Goal: Find specific page/section: Find specific page/section

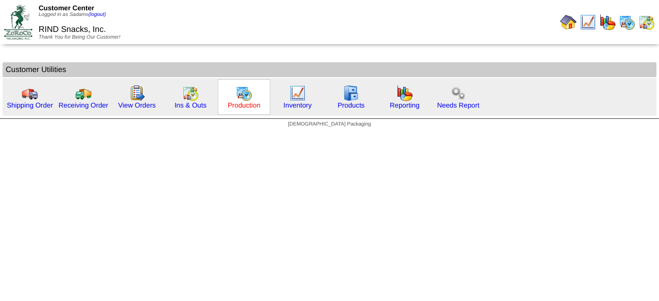
click at [239, 107] on link "Production" at bounding box center [244, 105] width 33 height 8
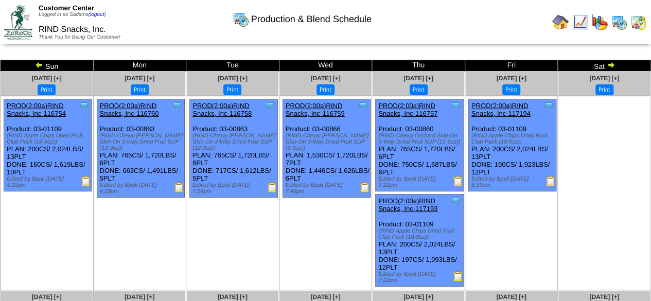
click at [555, 26] on img at bounding box center [561, 22] width 16 height 16
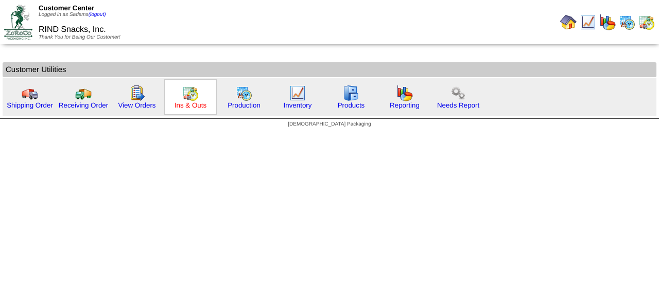
click at [191, 108] on link "Ins & Outs" at bounding box center [191, 105] width 32 height 8
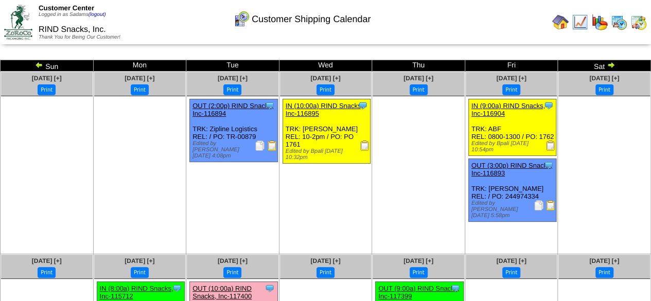
click at [561, 21] on img at bounding box center [561, 22] width 16 height 16
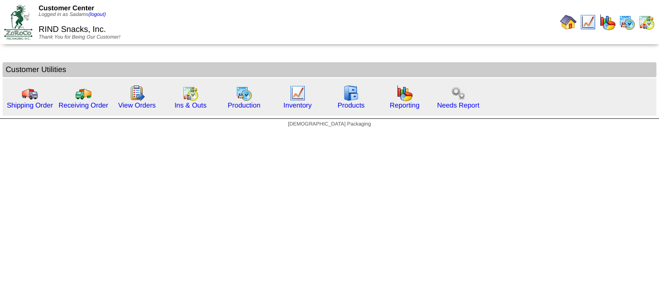
click at [571, 25] on img at bounding box center [568, 22] width 16 height 16
click at [243, 105] on link "Production" at bounding box center [244, 105] width 33 height 8
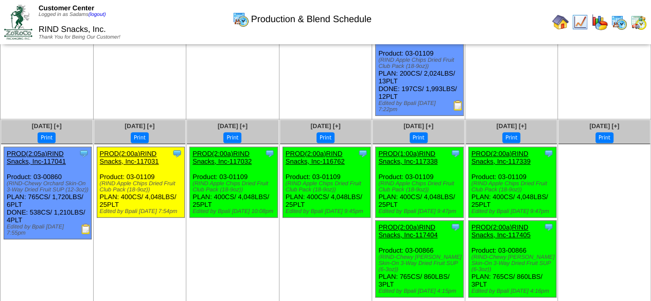
scroll to position [187, 0]
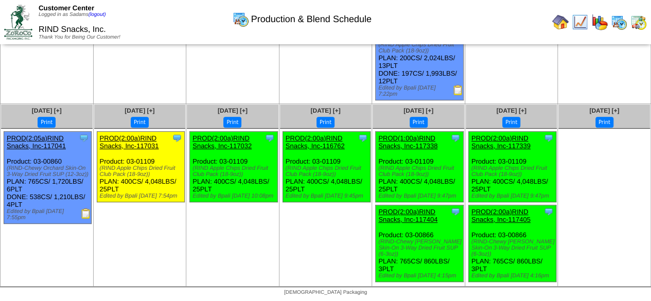
click at [88, 215] on img at bounding box center [86, 214] width 10 height 10
